Goal: Task Accomplishment & Management: Complete application form

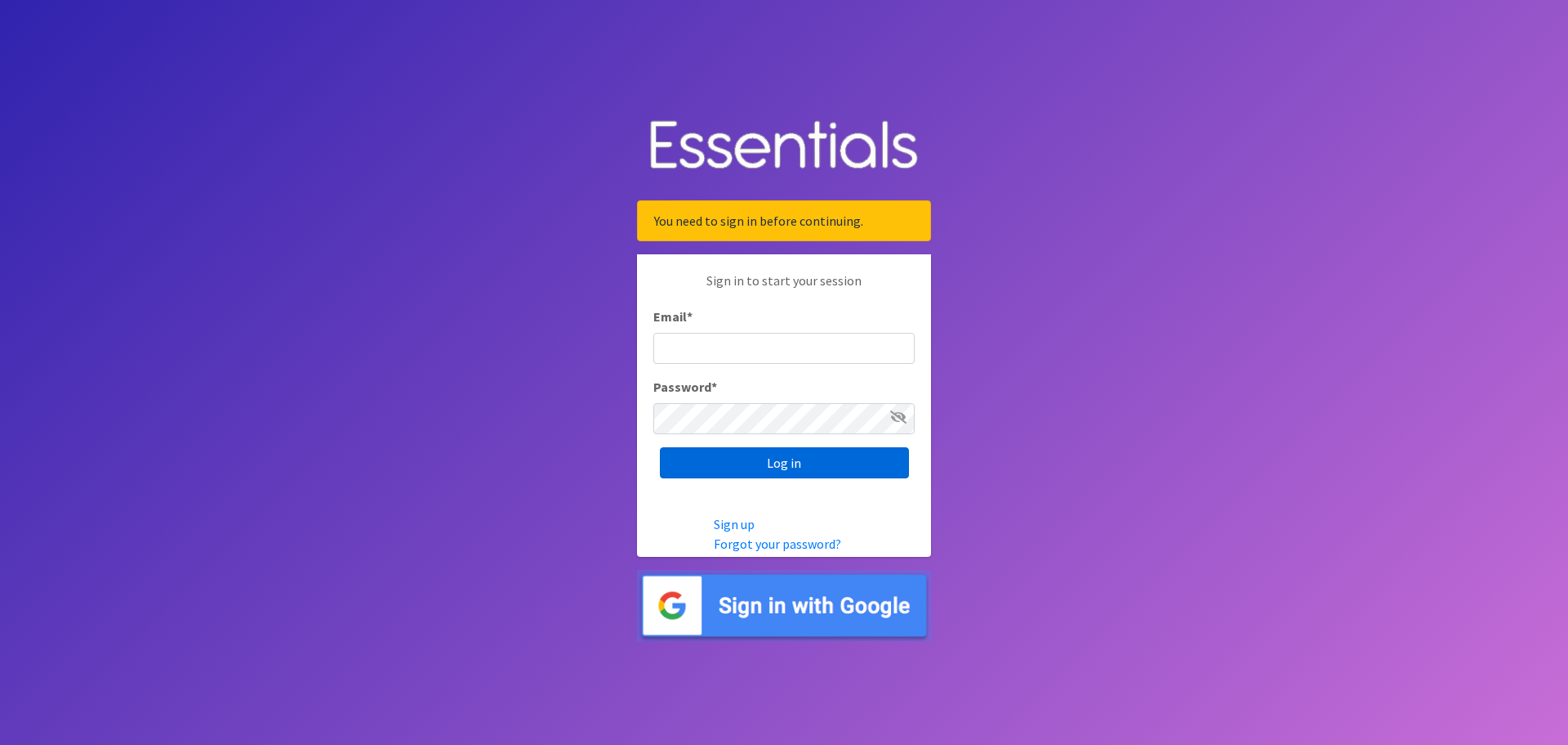
type input "[EMAIL_ADDRESS][DOMAIN_NAME]"
click at [752, 460] on input "Log in" at bounding box center [784, 463] width 249 height 31
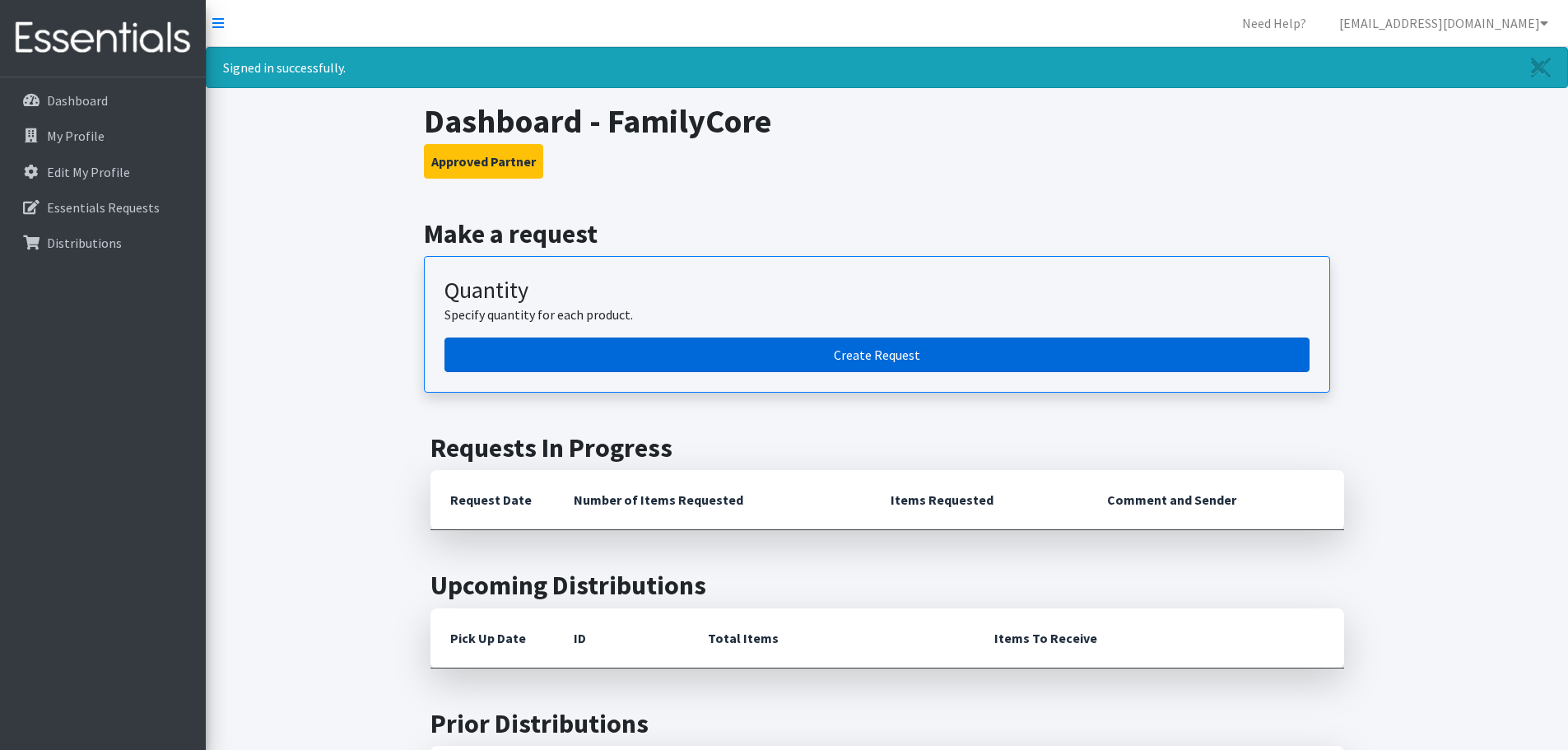
click at [786, 353] on link "Create Request" at bounding box center [877, 354] width 865 height 34
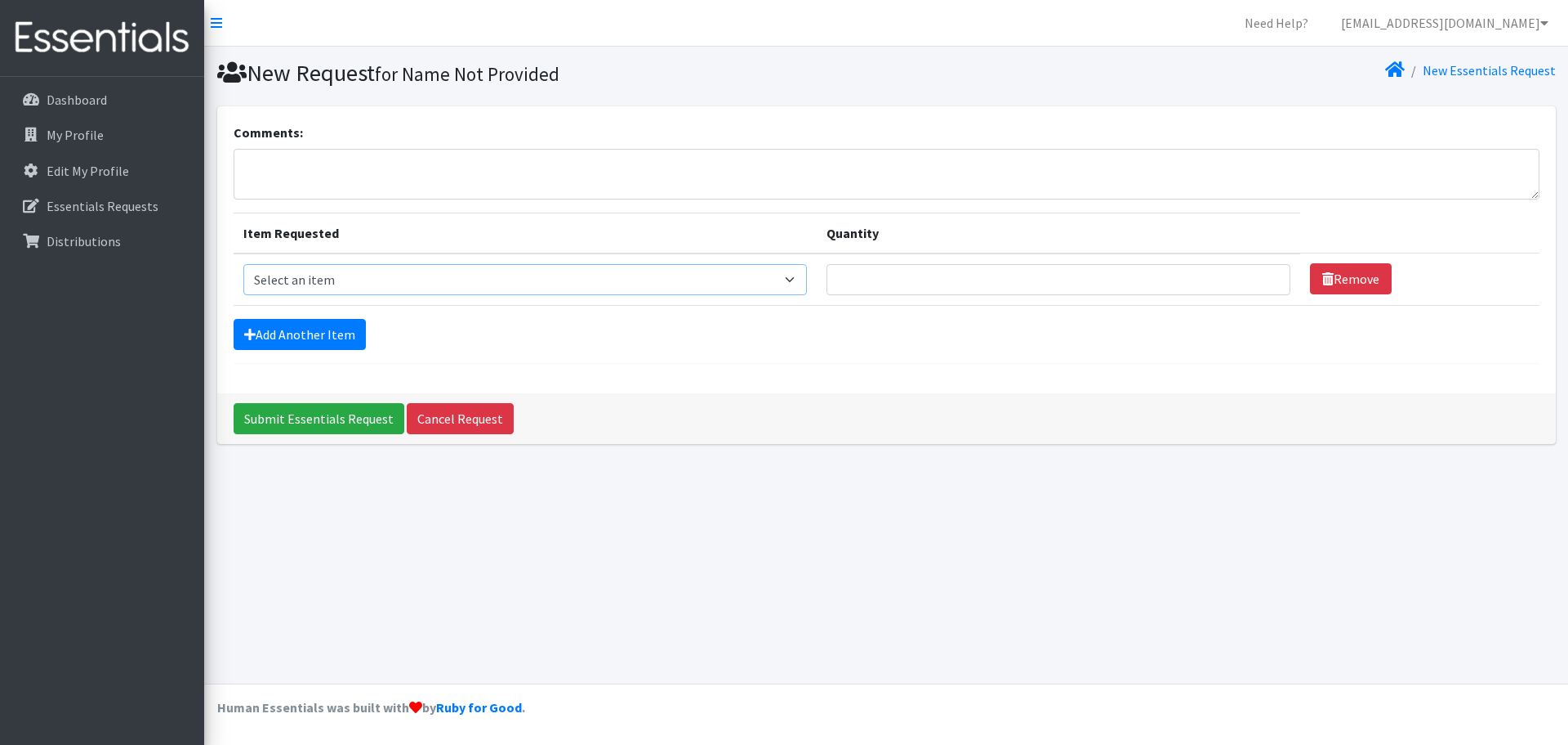
click at [494, 278] on select "Select an item Diapers - Newborn Diapers - Preemie Diapers - Size 1 Diapers - S…" at bounding box center [525, 279] width 565 height 31
select select "94"
click at [243, 264] on select "Select an item Diapers - Newborn Diapers - Preemie Diapers - Size 1 Diapers - S…" at bounding box center [525, 279] width 565 height 31
click at [916, 288] on input "Quantity" at bounding box center [1058, 279] width 464 height 31
type input "25"
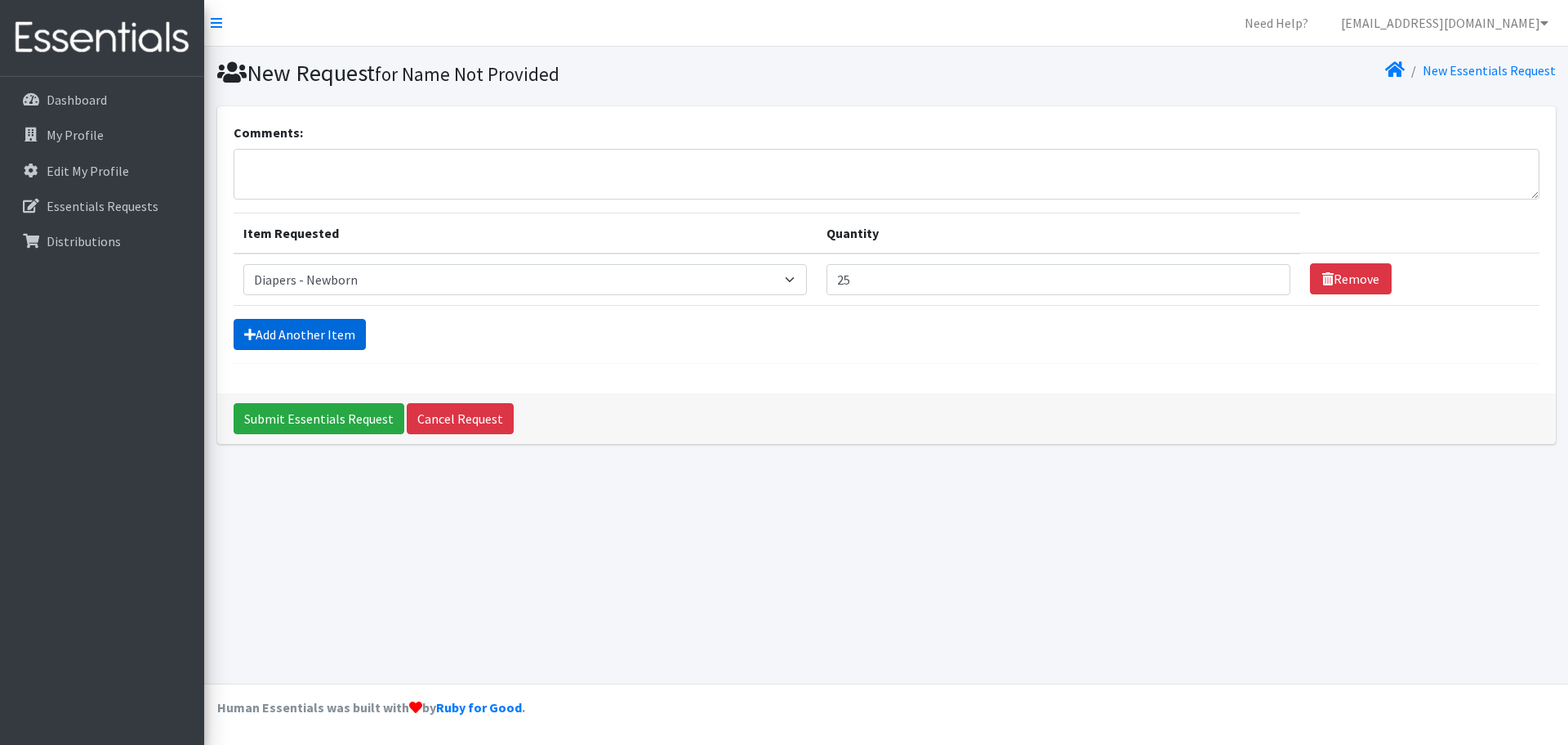
click at [267, 339] on link "Add Another Item" at bounding box center [299, 335] width 132 height 31
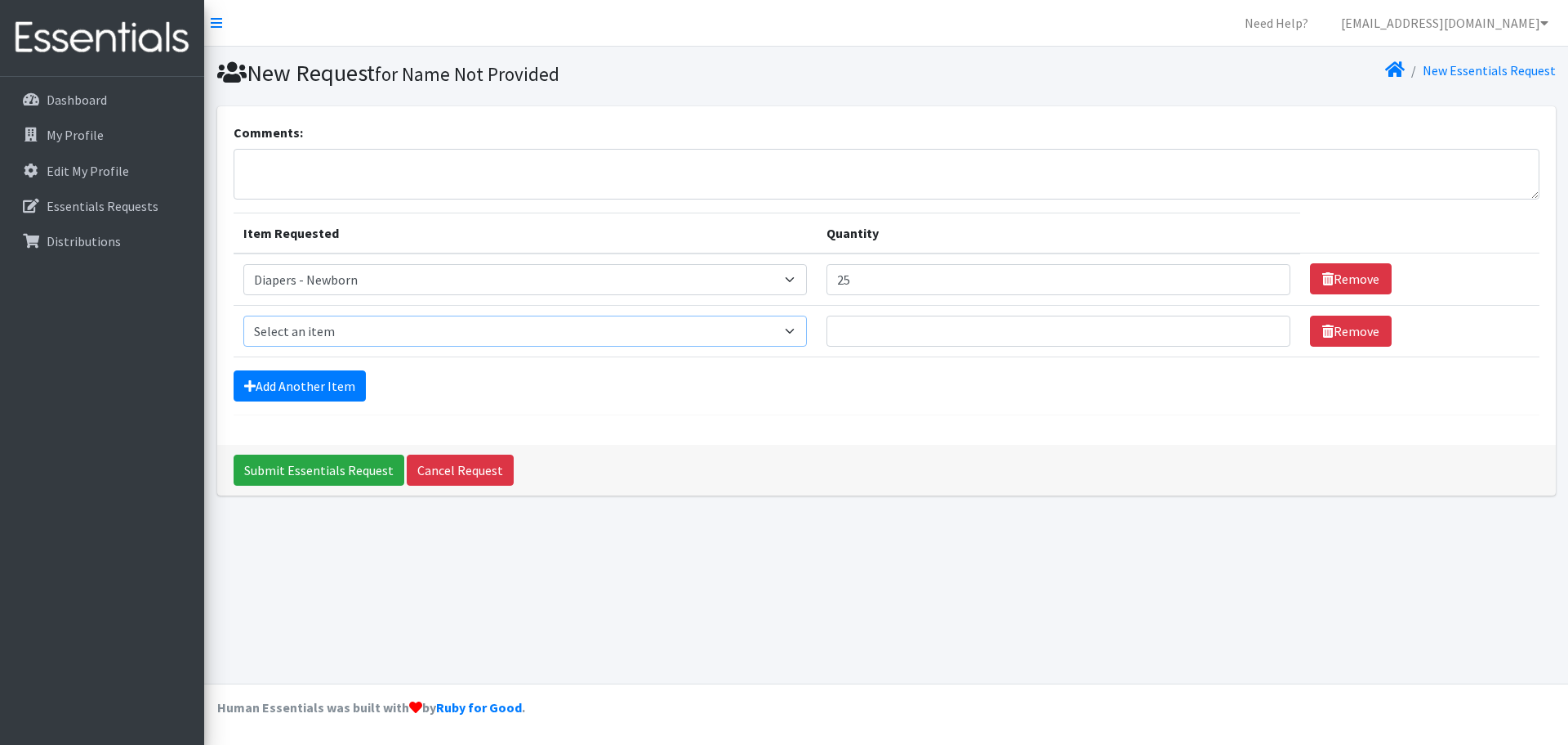
click at [284, 336] on select "Select an item Diapers - Newborn Diapers - Preemie Diapers - Size 1 Diapers - S…" at bounding box center [525, 331] width 565 height 31
select select "73"
click at [243, 315] on select "Select an item Diapers - Newborn Diapers - Preemie Diapers - Size 1 Diapers - S…" at bounding box center [525, 331] width 565 height 31
click at [1014, 331] on input "Quantity" at bounding box center [1058, 331] width 464 height 31
type input "25"
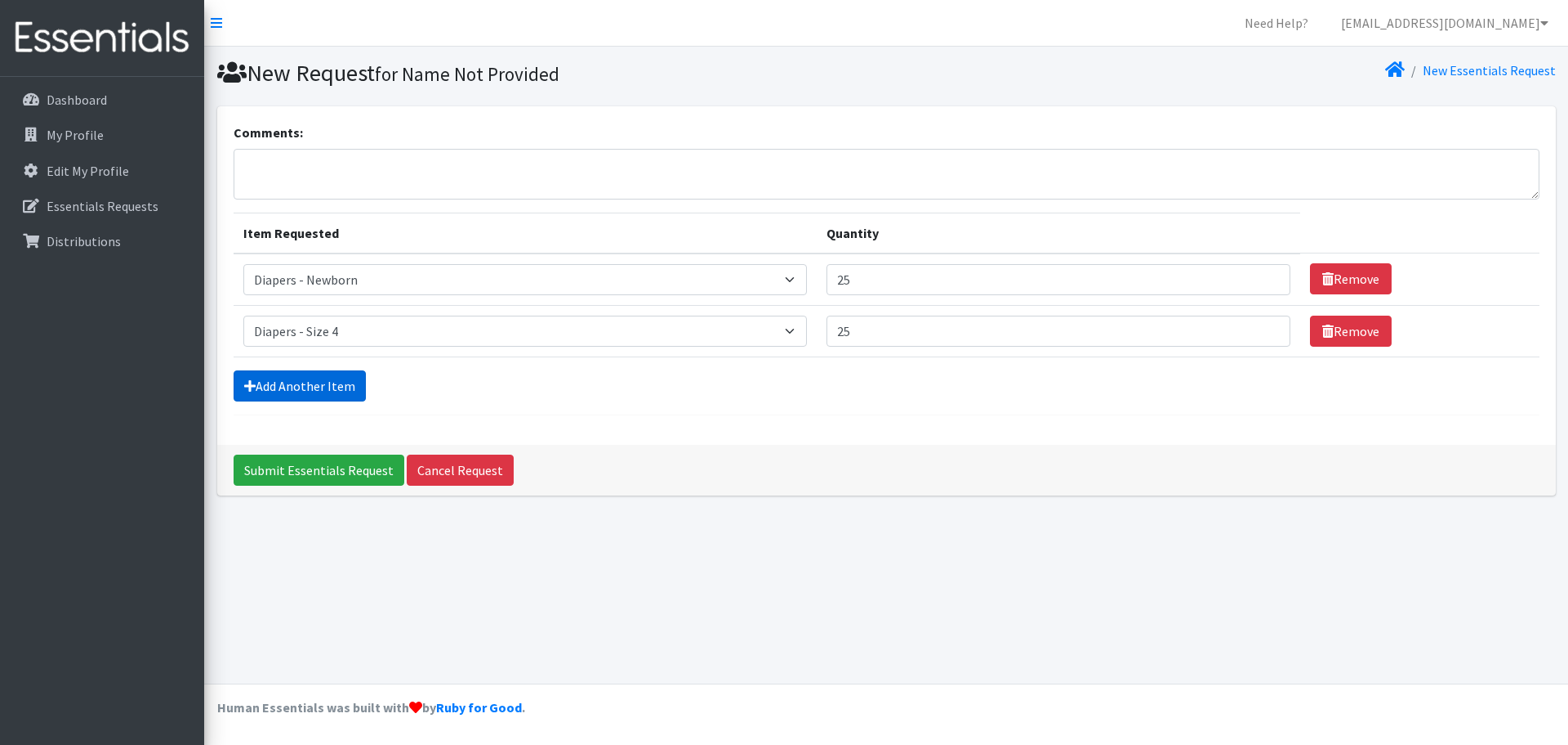
click at [295, 385] on link "Add Another Item" at bounding box center [299, 386] width 132 height 31
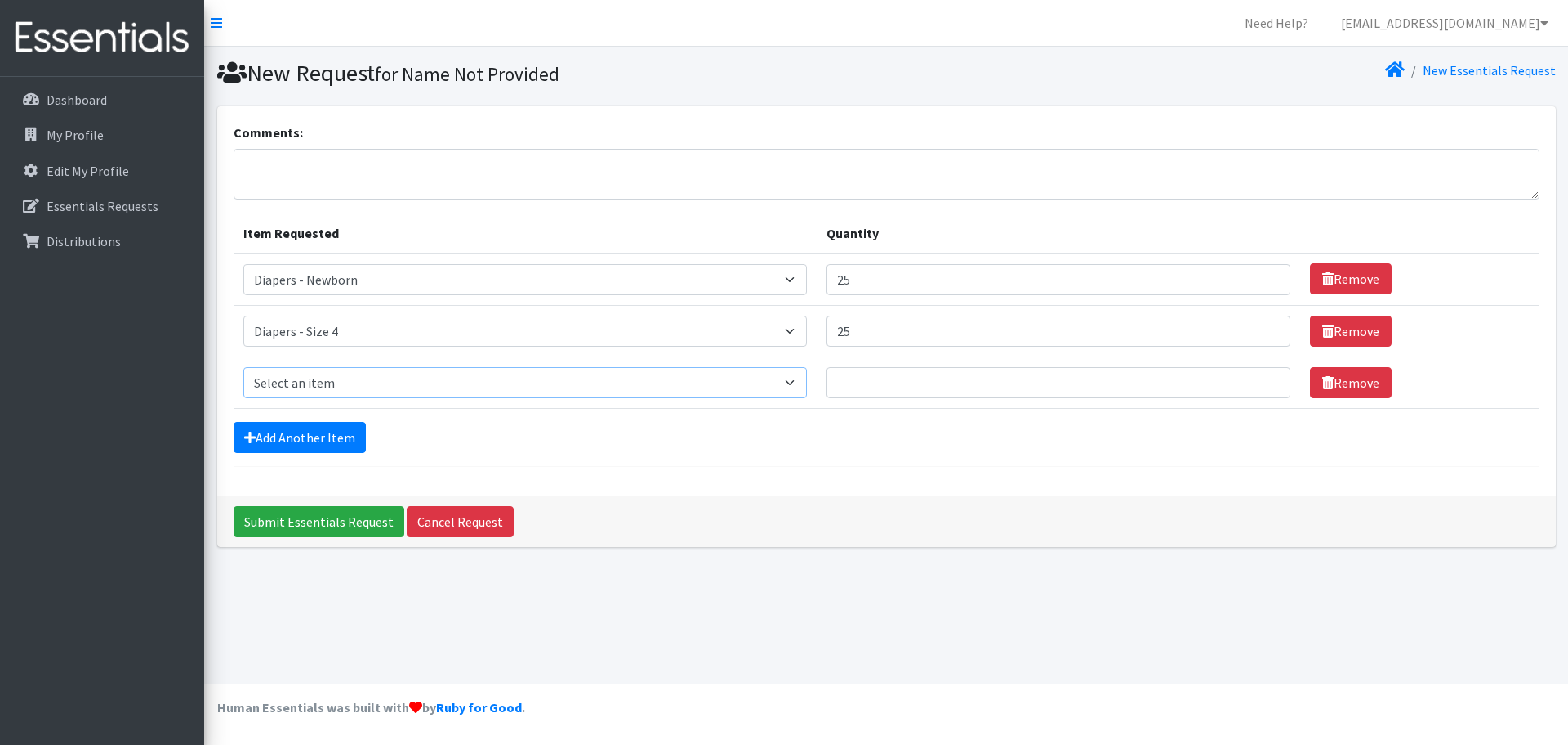
click at [296, 383] on select "Select an item Diapers - Newborn Diapers - Preemie Diapers - Size 1 Diapers - S…" at bounding box center [525, 382] width 565 height 31
select select "74"
click at [243, 367] on select "Select an item Diapers - Newborn Diapers - Preemie Diapers - Size 1 Diapers - S…" at bounding box center [525, 382] width 565 height 31
click at [872, 378] on input "Quantity" at bounding box center [1058, 382] width 464 height 31
type input "350"
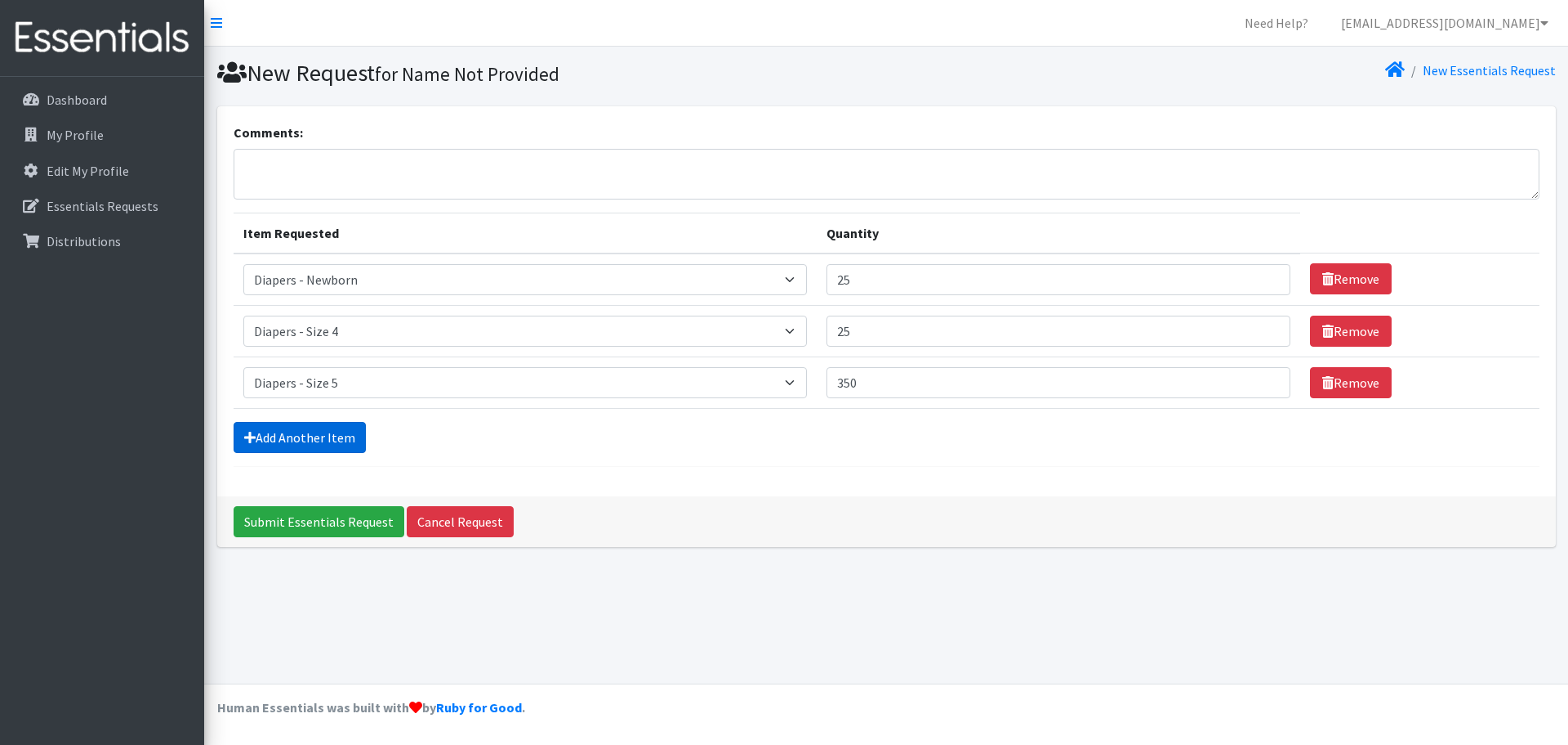
click at [285, 435] on link "Add Another Item" at bounding box center [299, 438] width 132 height 31
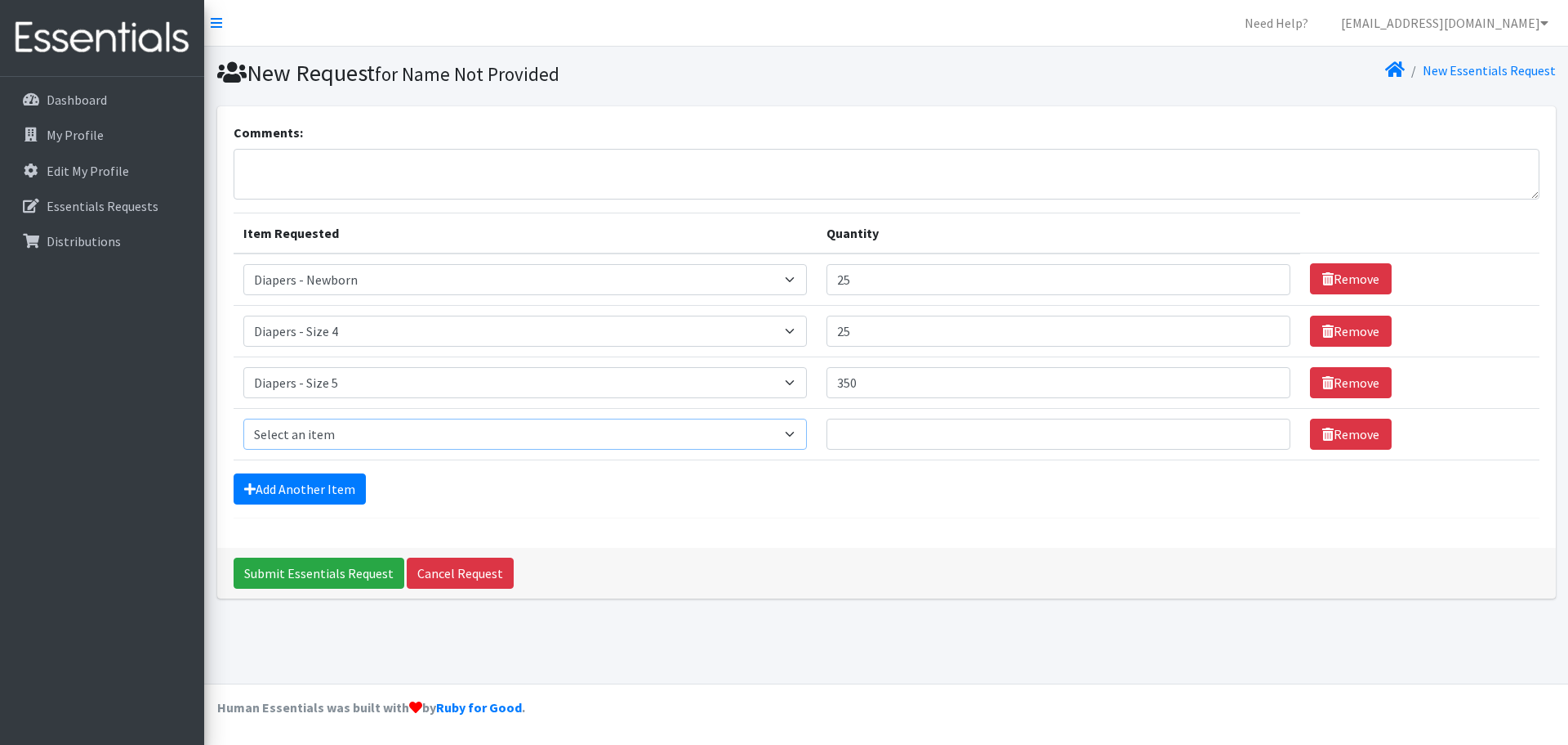
click at [285, 434] on select "Select an item Diapers - Newborn Diapers - Preemie Diapers - Size 1 Diapers - S…" at bounding box center [525, 434] width 565 height 31
select select "75"
click at [243, 418] on select "Select an item Diapers - Newborn Diapers - Preemie Diapers - Size 1 Diapers - S…" at bounding box center [525, 434] width 565 height 31
click at [889, 422] on input "Quantity" at bounding box center [1058, 434] width 464 height 31
type input "25"
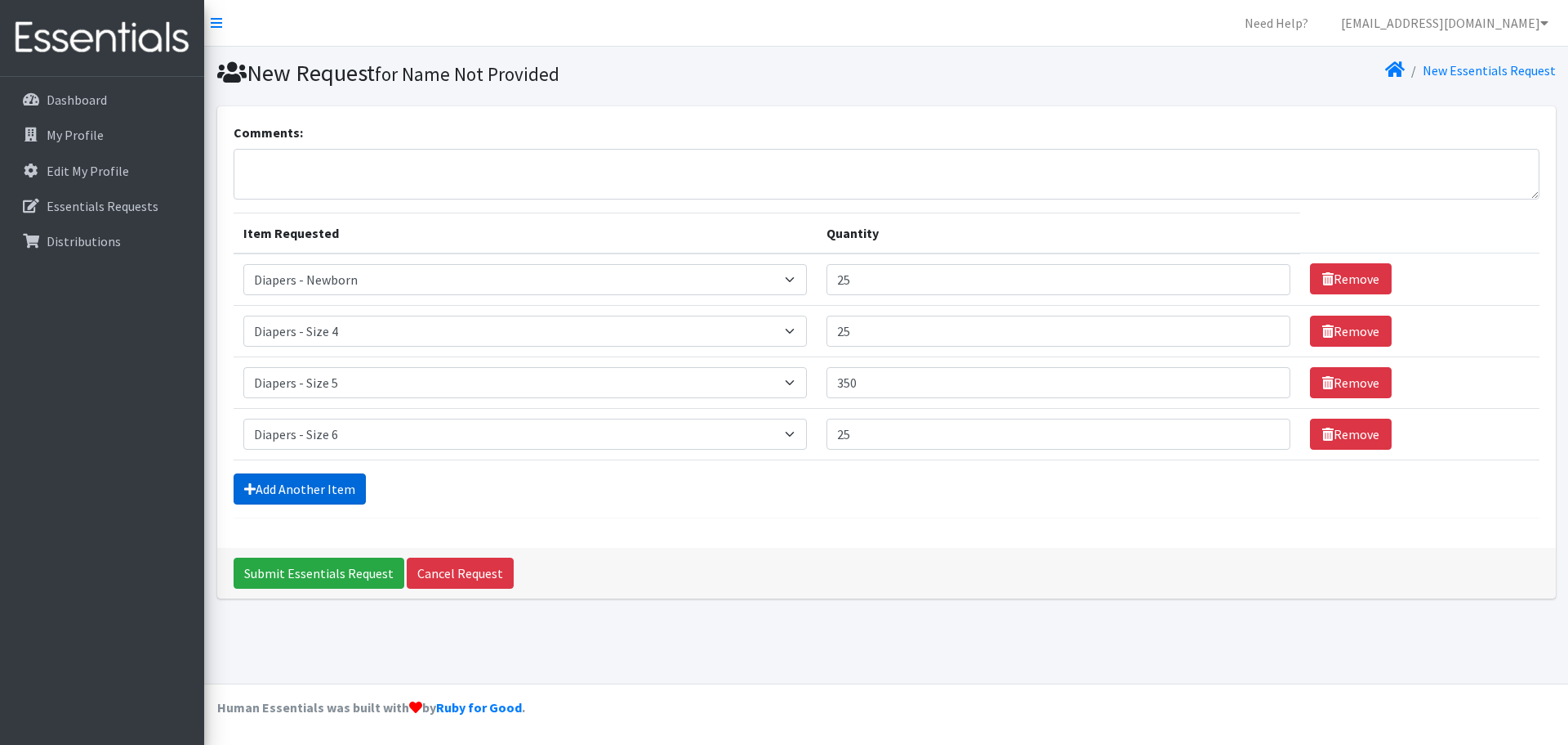
click at [277, 495] on link "Add Another Item" at bounding box center [299, 489] width 132 height 31
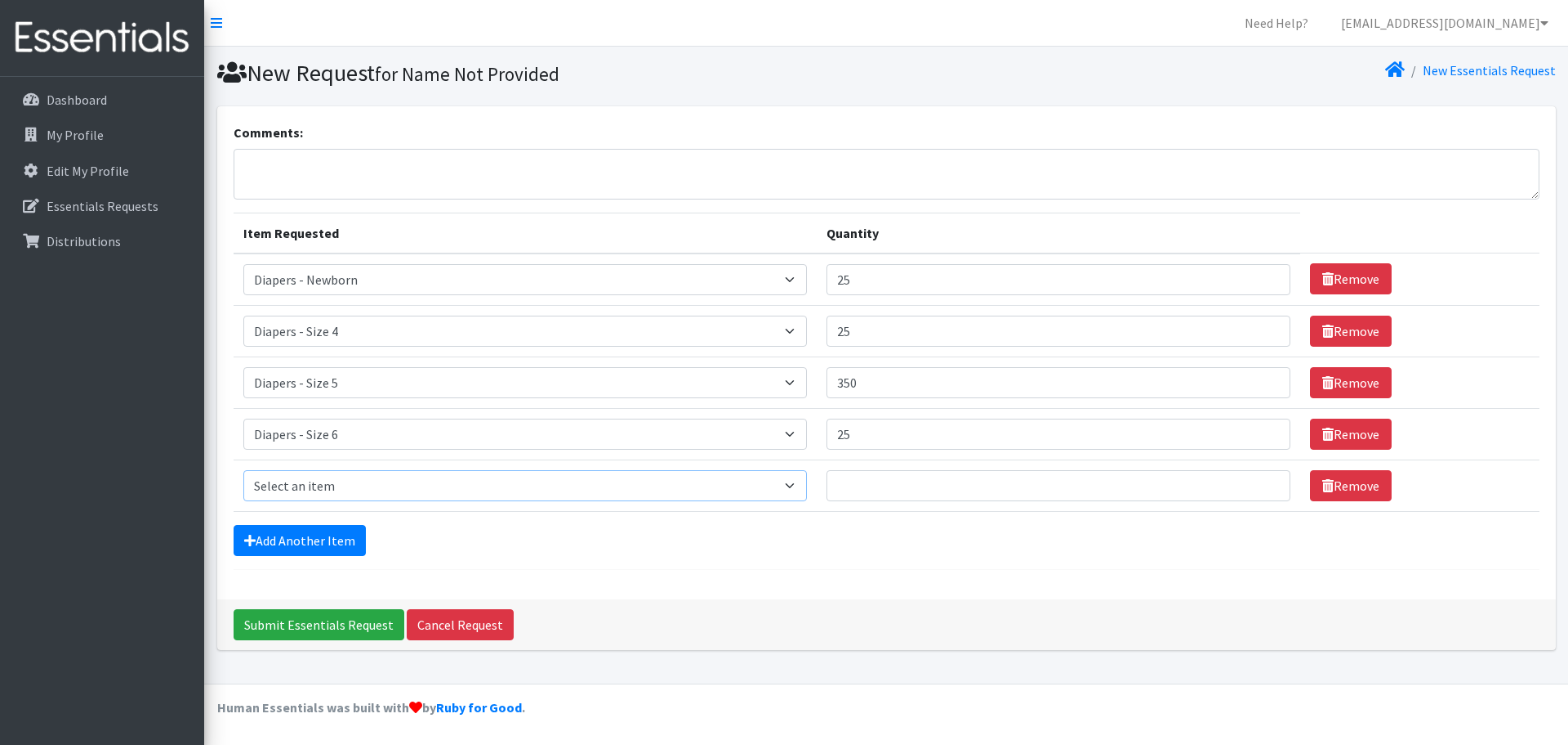
click at [297, 483] on select "Select an item Diapers - Newborn Diapers - Preemie Diapers - Size 1 Diapers - S…" at bounding box center [525, 485] width 565 height 31
select select "77"
click at [243, 470] on select "Select an item Diapers - Newborn Diapers - Preemie Diapers - Size 1 Diapers - S…" at bounding box center [525, 485] width 565 height 31
click at [881, 490] on input "Quantity" at bounding box center [1058, 485] width 464 height 31
type input "120"
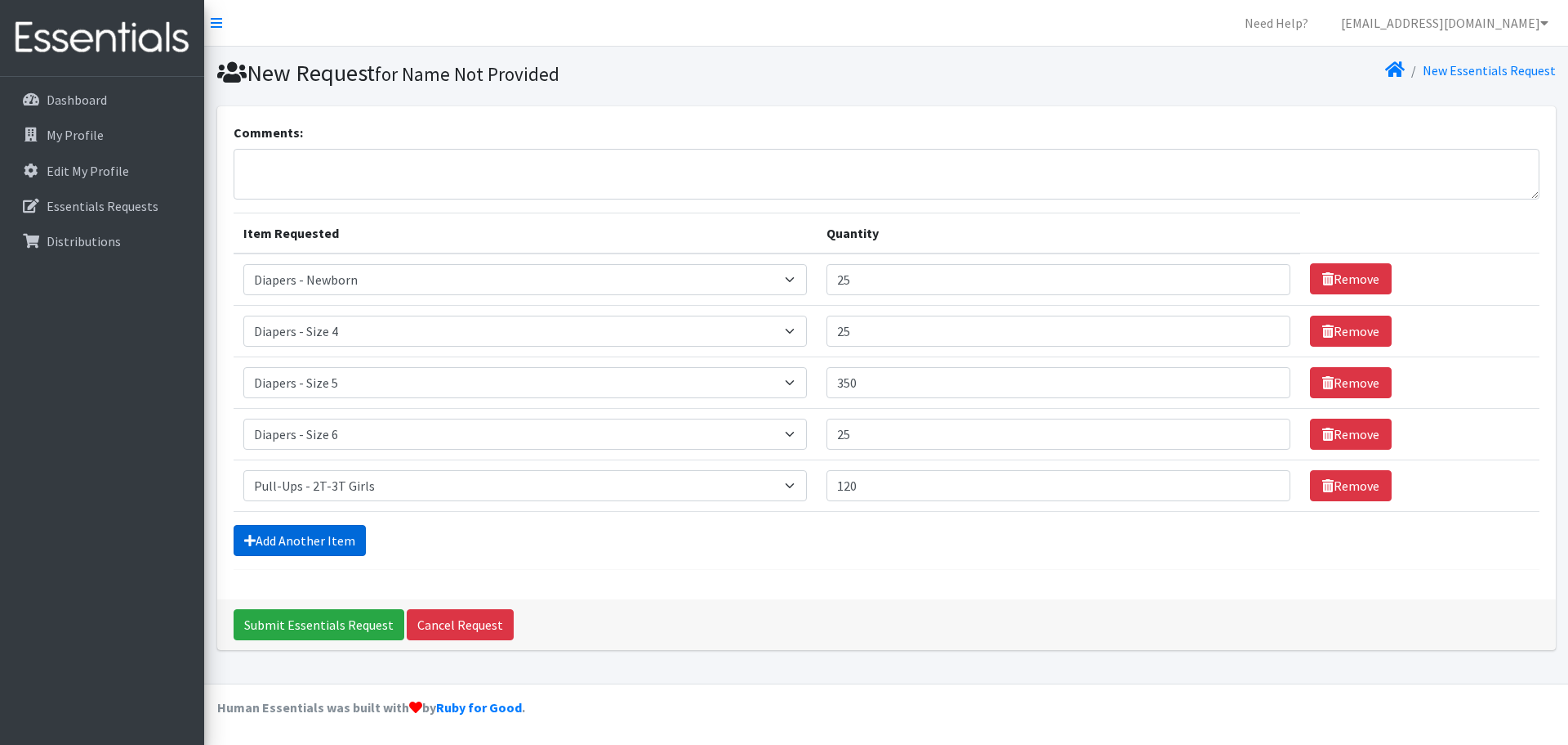
click at [309, 537] on link "Add Another Item" at bounding box center [299, 541] width 132 height 31
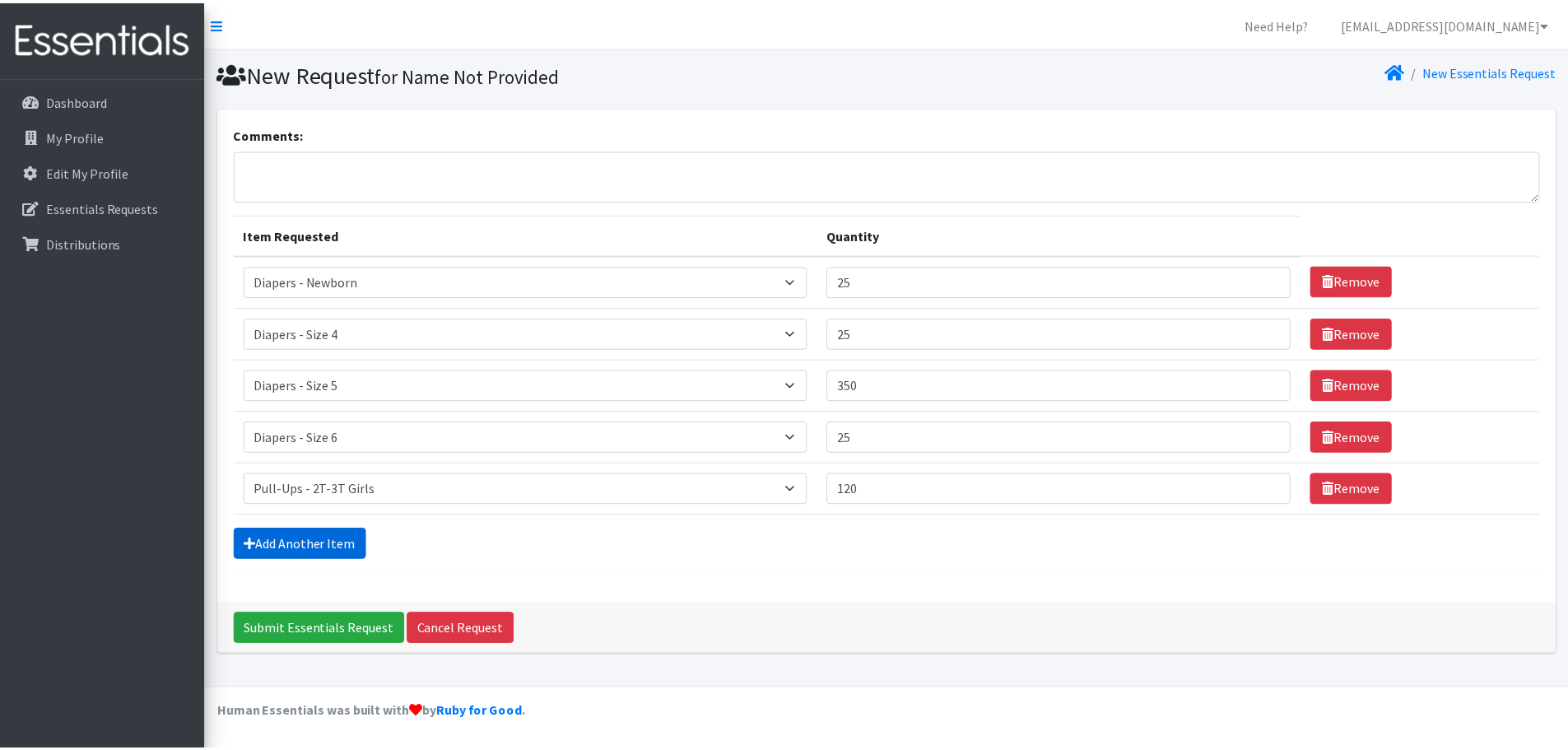
scroll to position [31, 0]
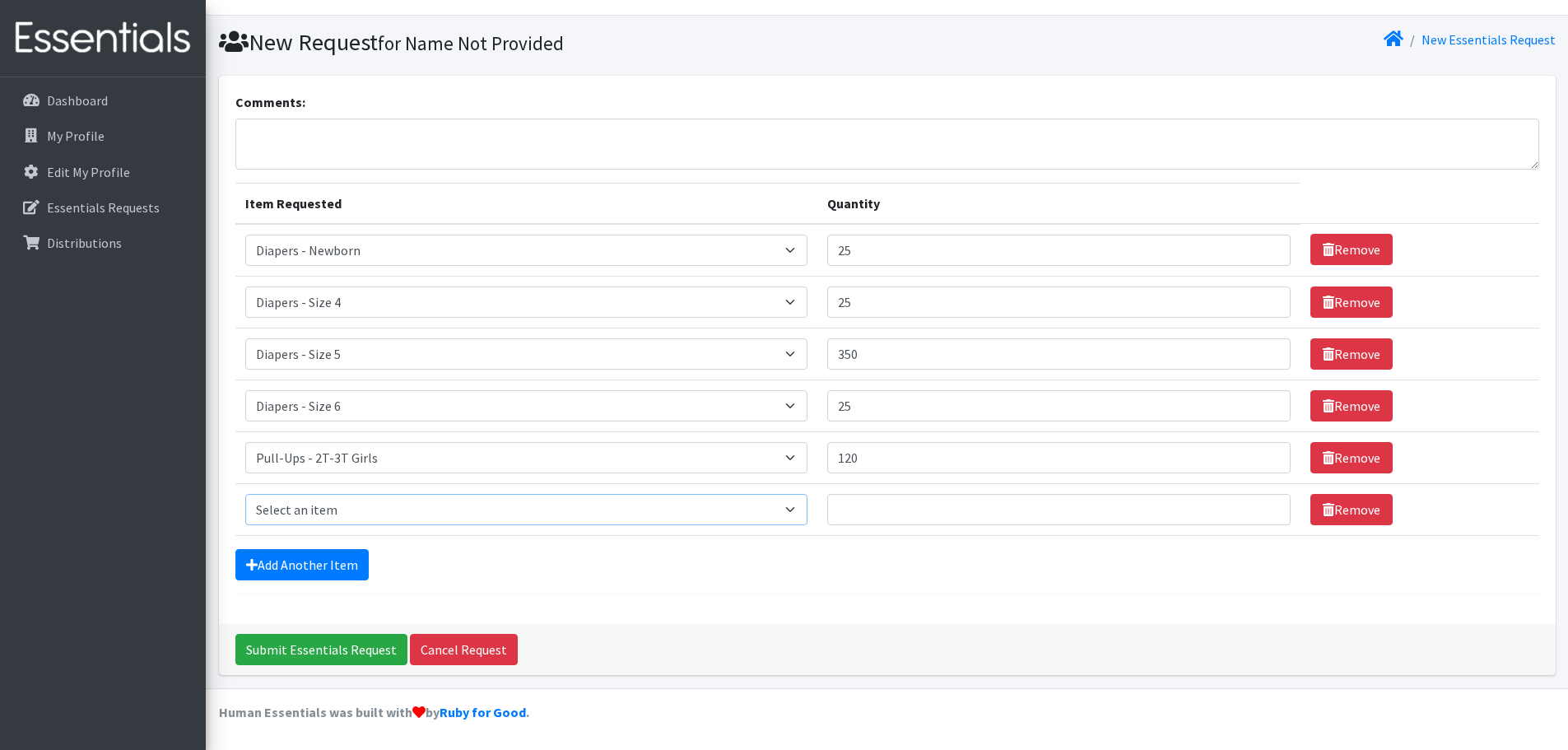
click at [361, 506] on select "Select an item Diapers - Newborn Diapers - Preemie Diapers - Size 1 Diapers - S…" at bounding box center [526, 509] width 563 height 31
select select "1302"
click at [245, 493] on select "Select an item Diapers - Newborn Diapers - Preemie Diapers - Size 1 Diapers - S…" at bounding box center [526, 509] width 563 height 31
click at [897, 507] on input "Quantity" at bounding box center [1059, 509] width 462 height 31
type input "100"
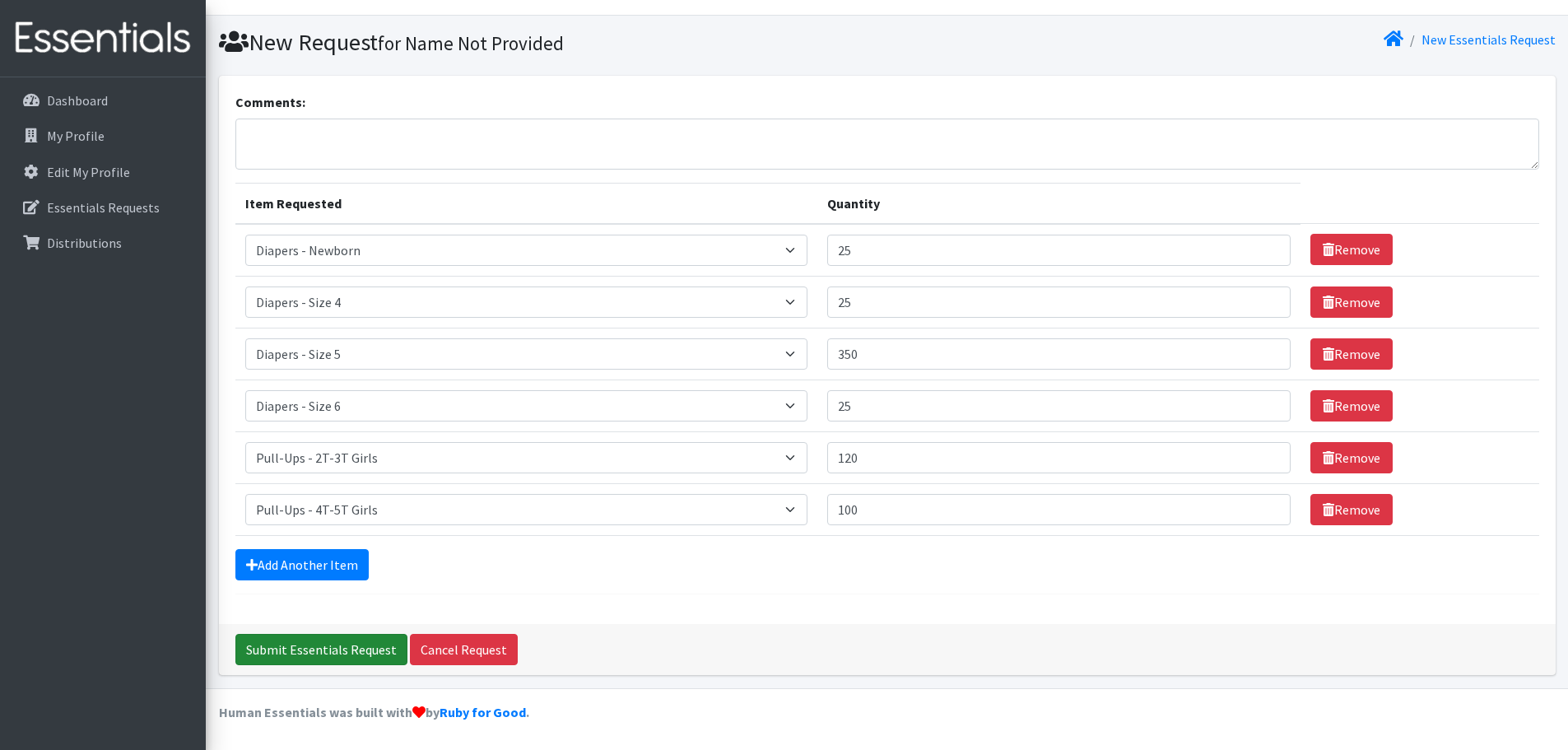
click at [324, 656] on input "Submit Essentials Request" at bounding box center [321, 649] width 172 height 31
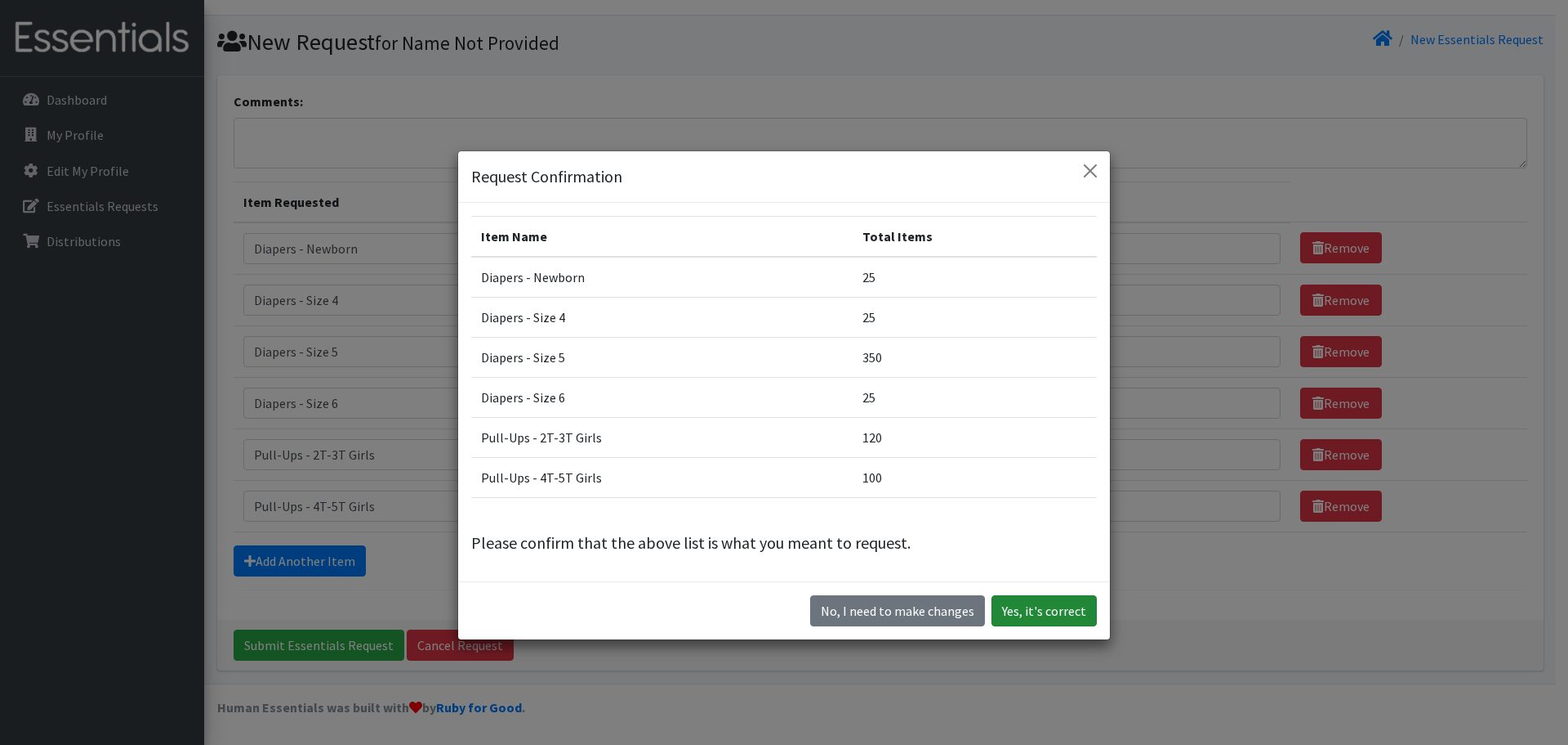
click at [1039, 606] on button "Yes, it's correct" at bounding box center [1044, 611] width 105 height 31
